Goal: Navigation & Orientation: Go to known website

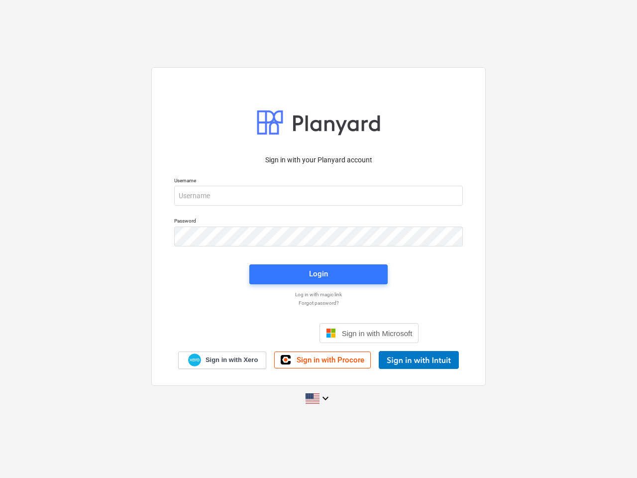
click at [338, 118] on button "Cookies settings" at bounding box center [338, 117] width 77 height 23
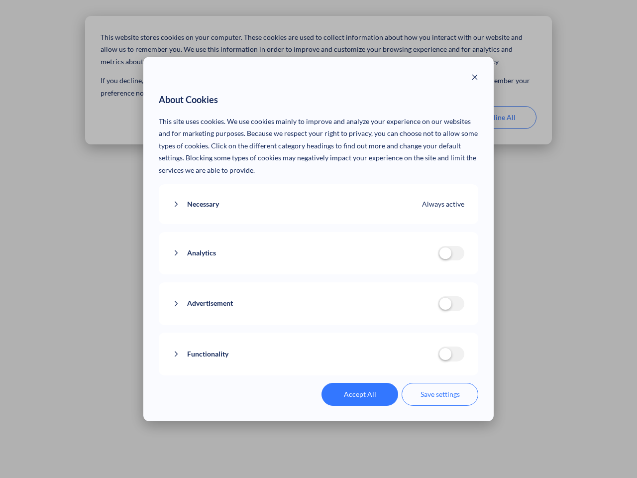
click at [418, 118] on p "This site uses cookies. We use cookies mainly to improve and analyze your exper…" at bounding box center [319, 146] width 320 height 61
click at [499, 118] on div "About Cookies This site uses cookies. We use cookies mainly to improve and anal…" at bounding box center [318, 239] width 637 height 478
click at [319, 196] on div "Necessary Always active These cookies are necessary for the website to function…" at bounding box center [319, 204] width 320 height 40
click at [319, 237] on div "Analytics analytics cookies disallowed These cookies help us to understand how …" at bounding box center [319, 253] width 320 height 43
click at [319, 274] on div "Analytics analytics cookies disallowed These cookies help us to understand how …" at bounding box center [319, 253] width 320 height 43
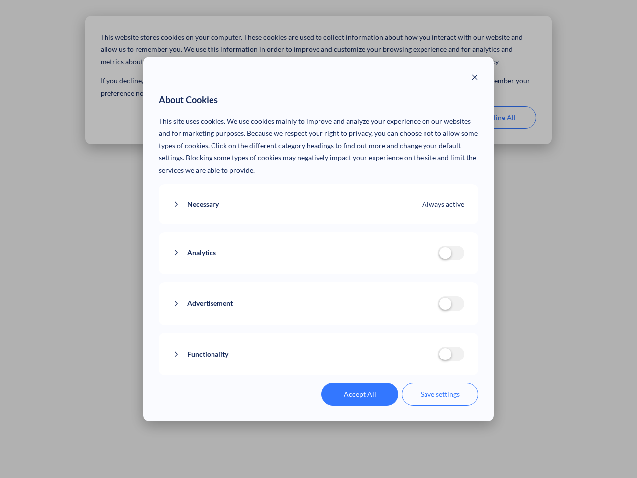
click at [370, 333] on div "Functionality functionality cookies disallowed We use a set of cookies that are…" at bounding box center [319, 354] width 320 height 43
click at [419, 360] on button "Functionality" at bounding box center [305, 354] width 265 height 12
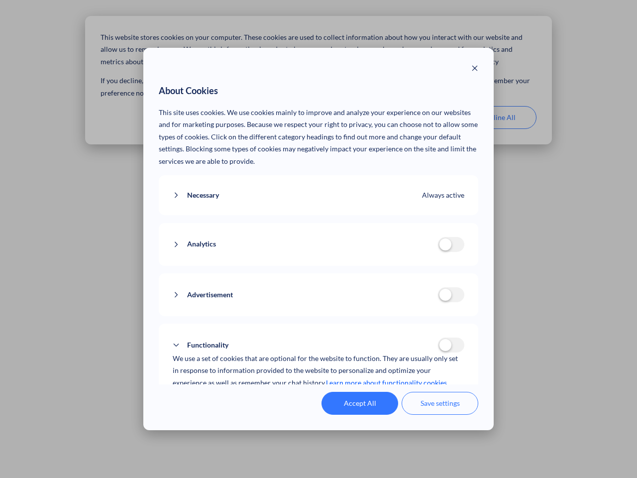
click at [319, 398] on div "Accept All Save settings" at bounding box center [319, 403] width 320 height 23
